Goal: Use online tool/utility: Utilize a website feature to perform a specific function

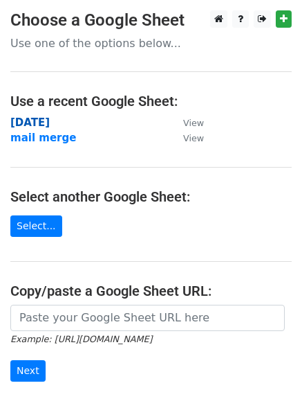
click at [40, 125] on strong "[DATE]" at bounding box center [29, 122] width 39 height 12
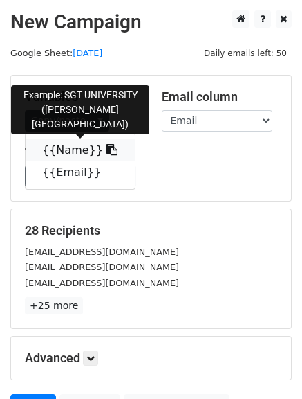
click at [107, 151] on icon at bounding box center [112, 149] width 11 height 11
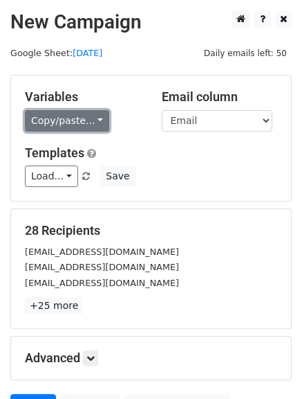
click at [97, 120] on link "Copy/paste..." at bounding box center [67, 120] width 84 height 21
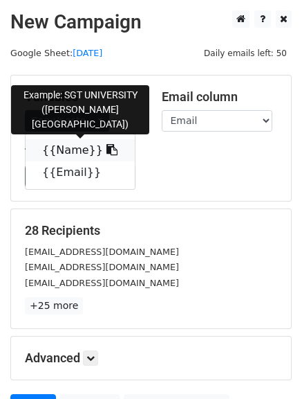
click at [107, 152] on icon at bounding box center [112, 149] width 11 height 11
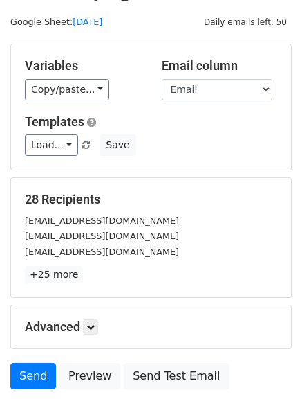
scroll to position [30, 0]
